Goal: Find specific page/section: Find specific page/section

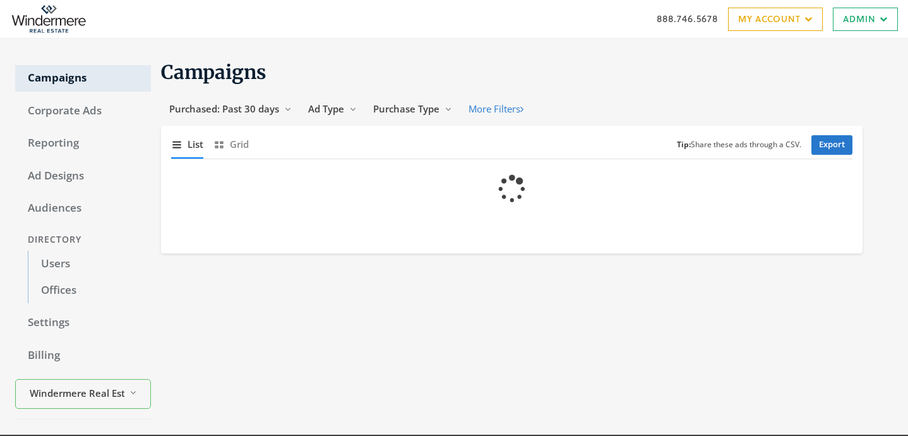
click at [61, 270] on link "Users" at bounding box center [89, 264] width 123 height 27
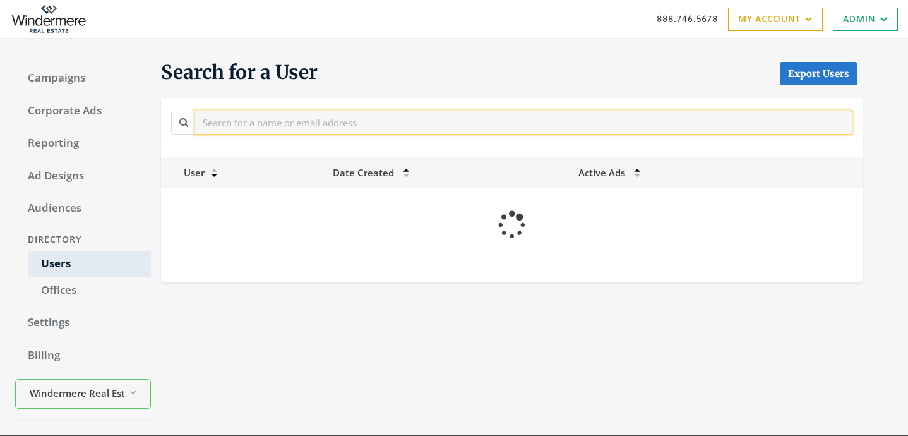
click at [266, 123] on input "text" at bounding box center [524, 122] width 658 height 23
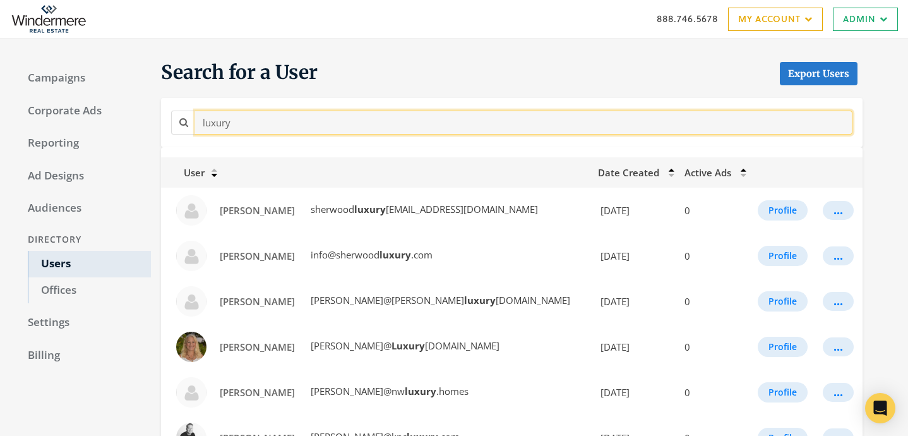
click at [226, 118] on input "luxury" at bounding box center [524, 122] width 658 height 23
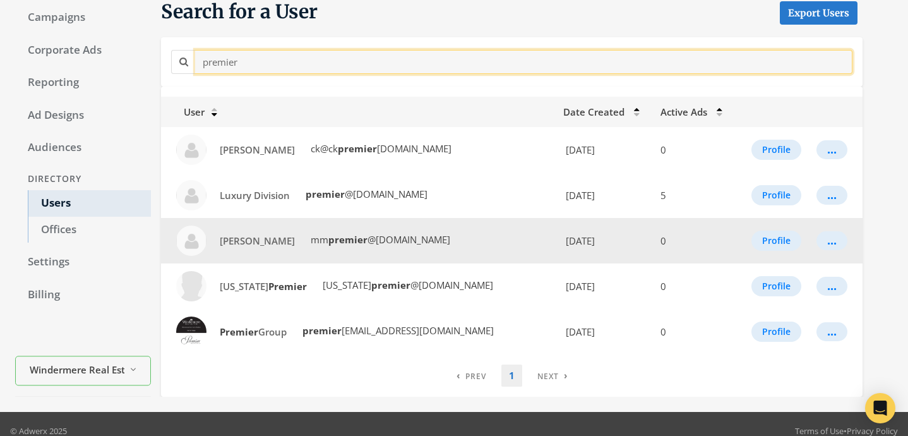
scroll to position [75, 0]
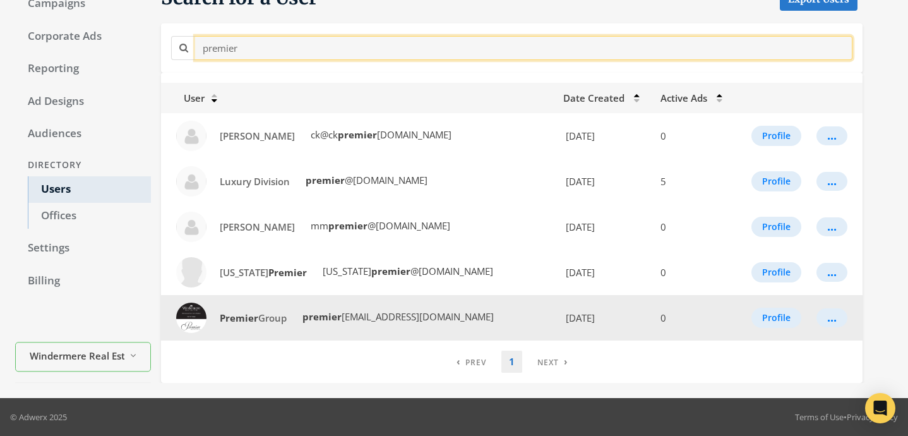
type input "premier"
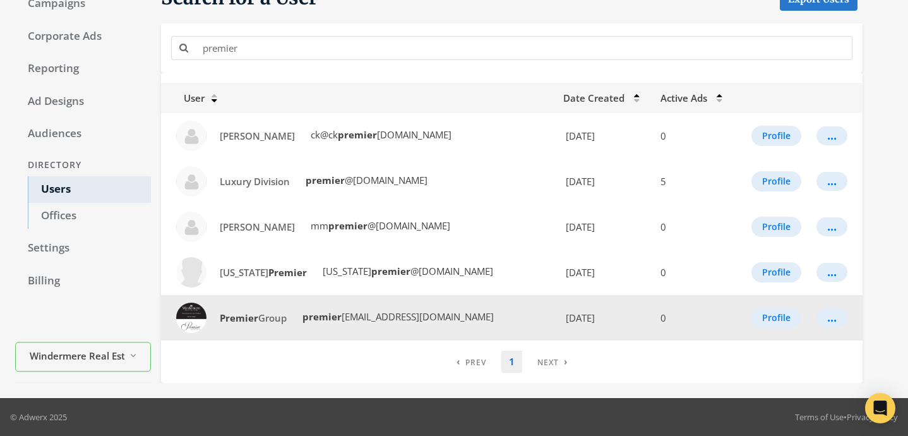
click at [832, 330] on td "..." at bounding box center [836, 317] width 54 height 45
click at [832, 318] on div "..." at bounding box center [832, 317] width 9 height 1
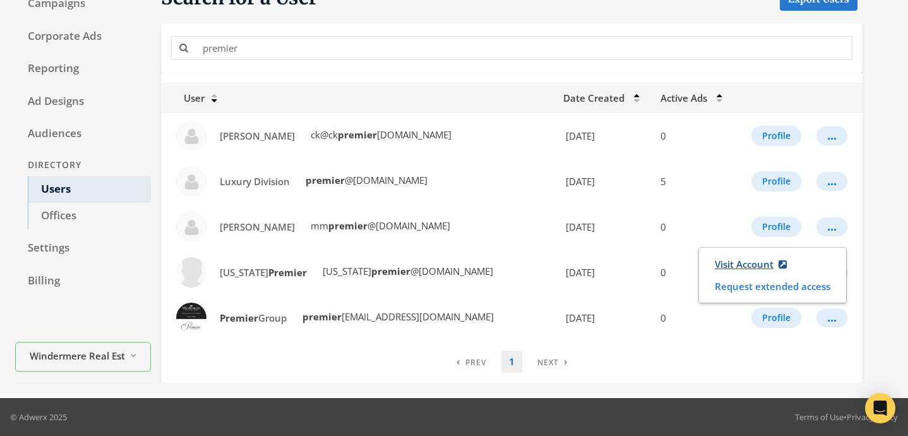
click at [763, 269] on link "Visit Account" at bounding box center [751, 264] width 88 height 23
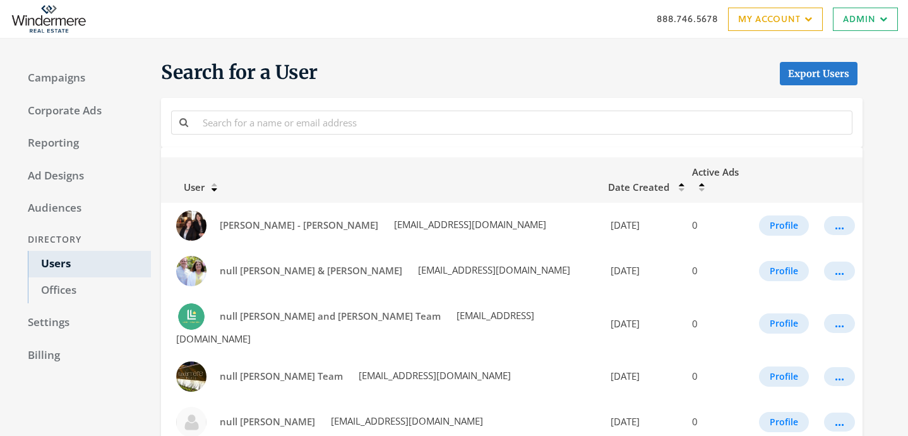
scroll to position [69, 0]
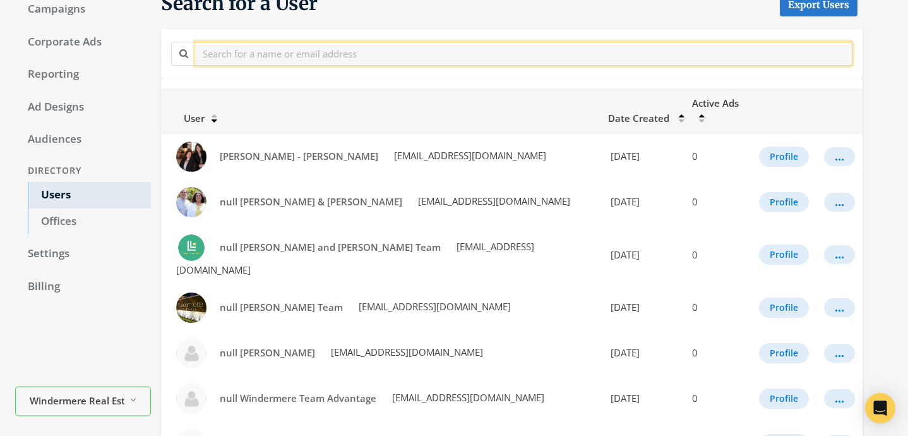
click at [259, 48] on input "text" at bounding box center [524, 53] width 658 height 23
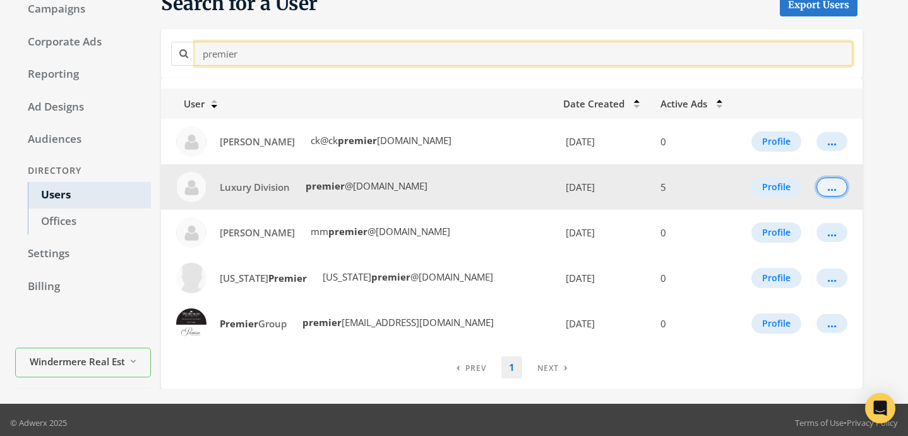
type input "premier"
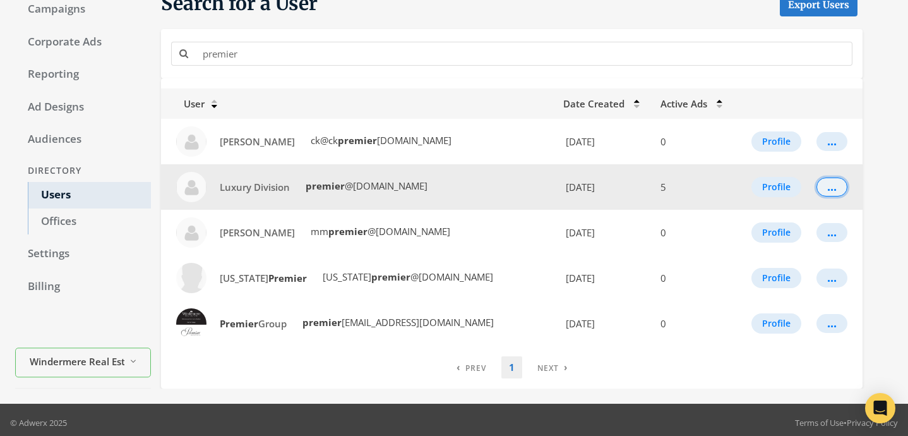
click at [828, 188] on div "..." at bounding box center [832, 186] width 9 height 1
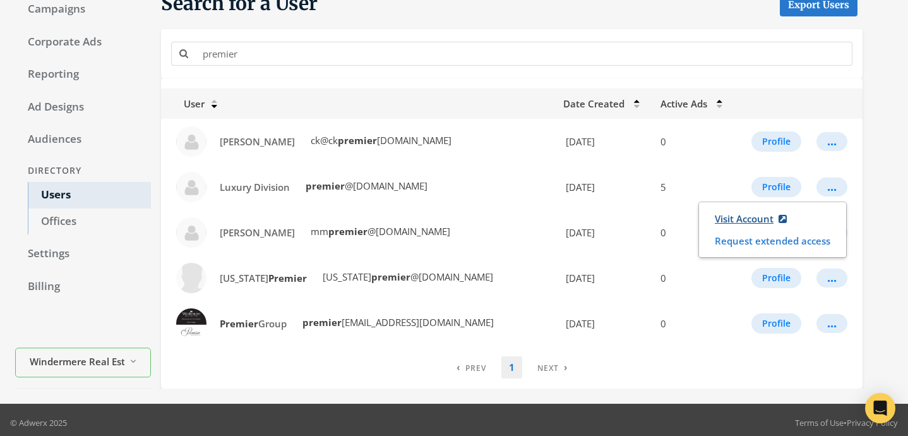
click at [743, 217] on link "Visit Account" at bounding box center [751, 218] width 88 height 23
